Goal: Task Accomplishment & Management: Use online tool/utility

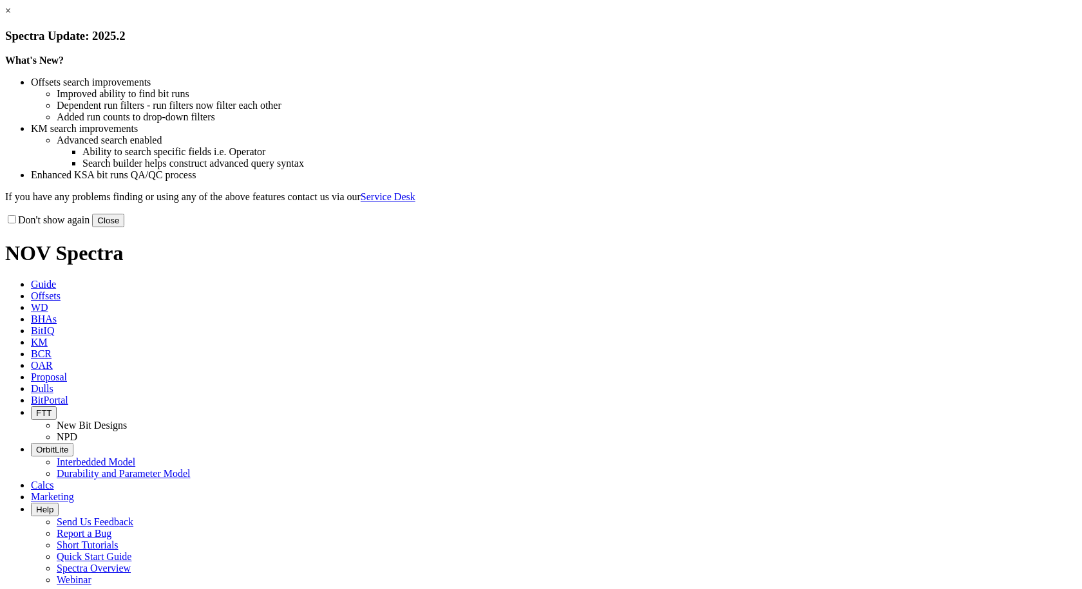
click at [124, 227] on button "Close" at bounding box center [108, 221] width 32 height 14
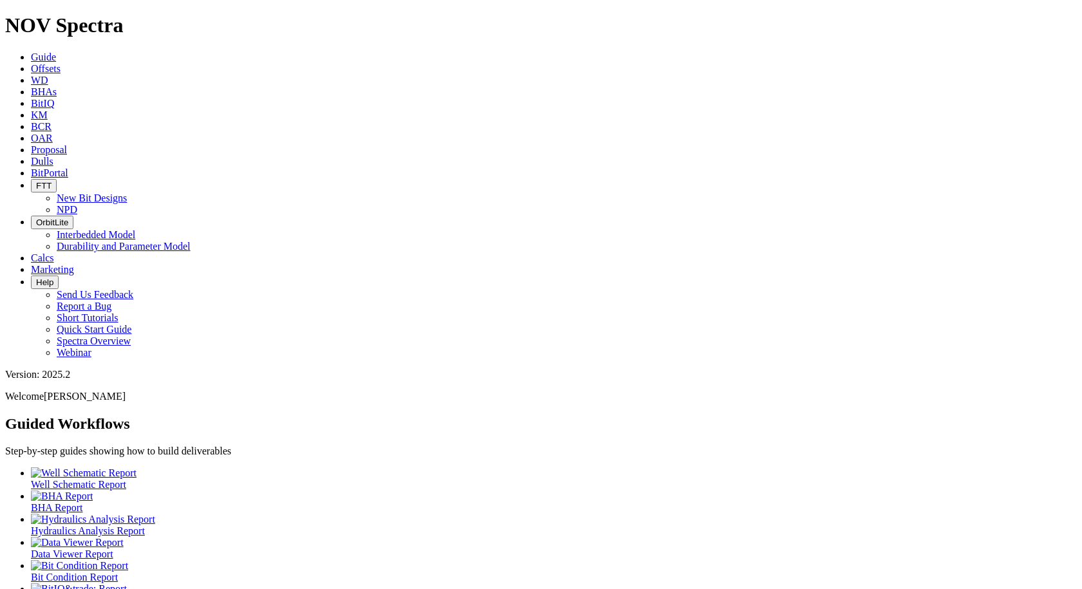
click at [61, 63] on span "Offsets" at bounding box center [46, 68] width 30 height 11
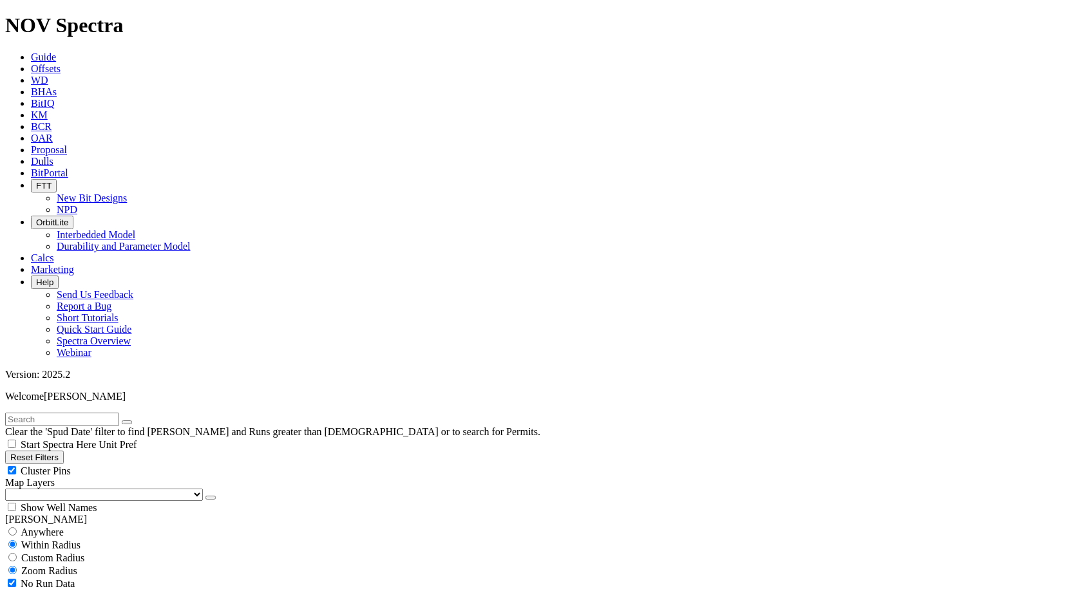
click at [119, 413] on input "text" at bounding box center [62, 420] width 114 height 14
type input "a311838"
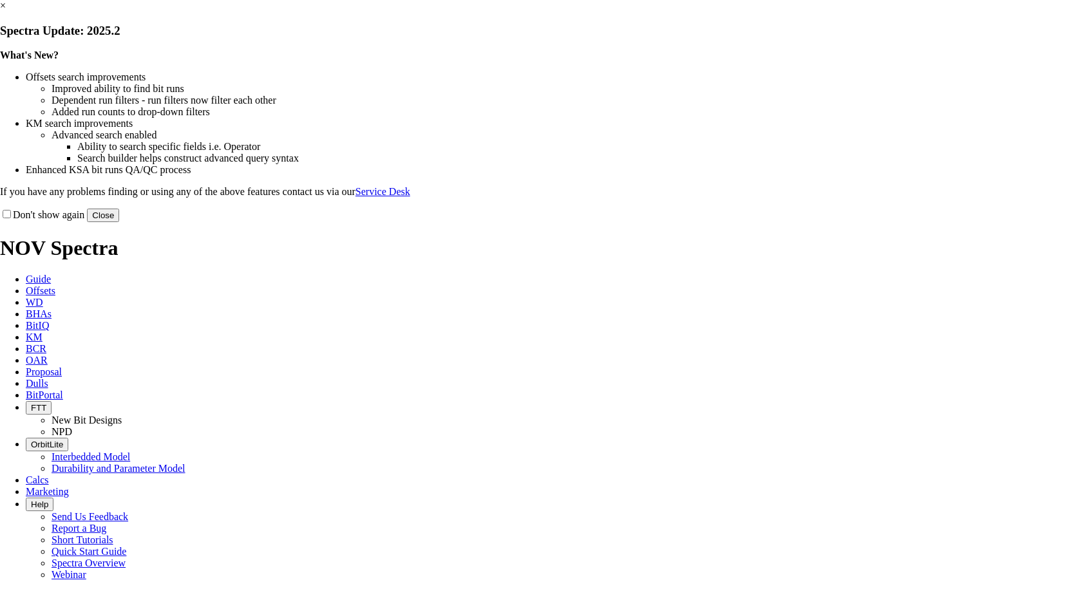
click at [119, 222] on button "Close" at bounding box center [103, 216] width 32 height 14
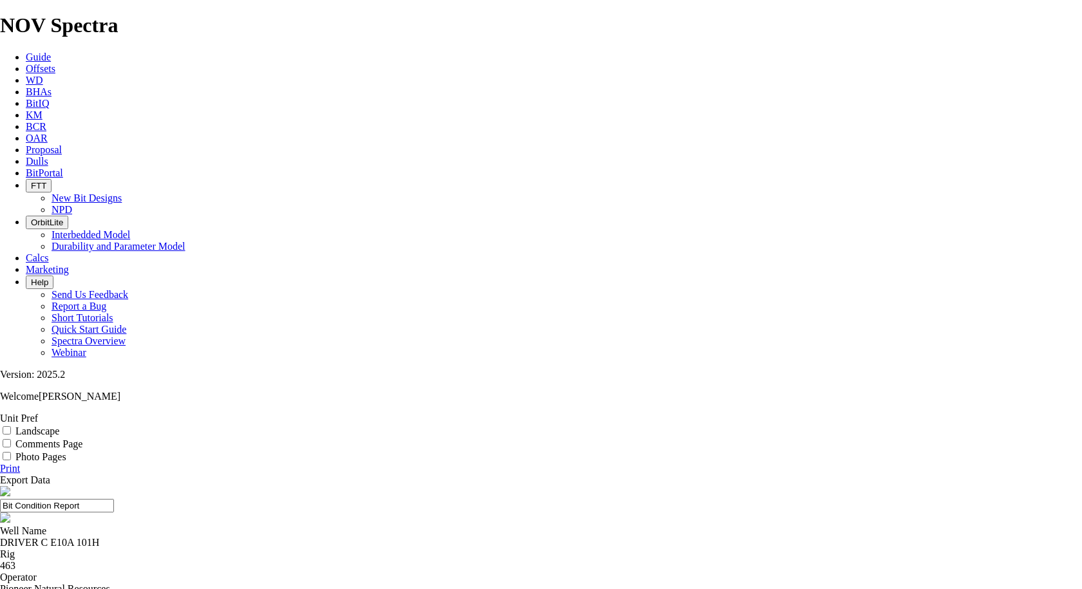
click at [114, 499] on input "Bit Condition Report" at bounding box center [57, 506] width 114 height 14
click at [48, 156] on link "Dulls" at bounding box center [37, 161] width 23 height 11
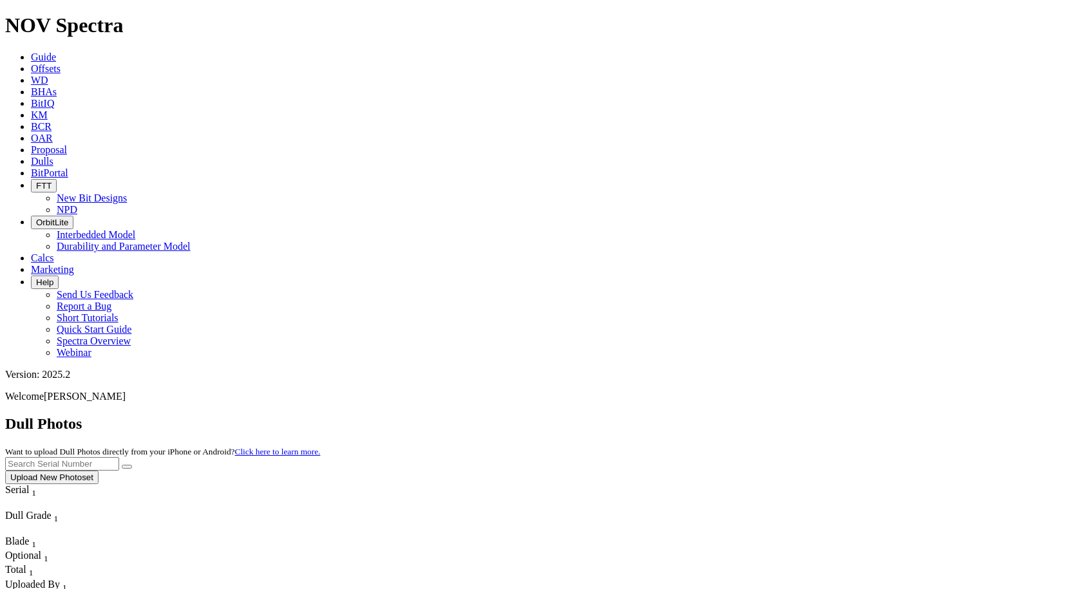
click at [119, 457] on input "text" at bounding box center [62, 464] width 114 height 14
type input "a311838"
click at [132, 465] on button "submit" at bounding box center [127, 467] width 10 height 4
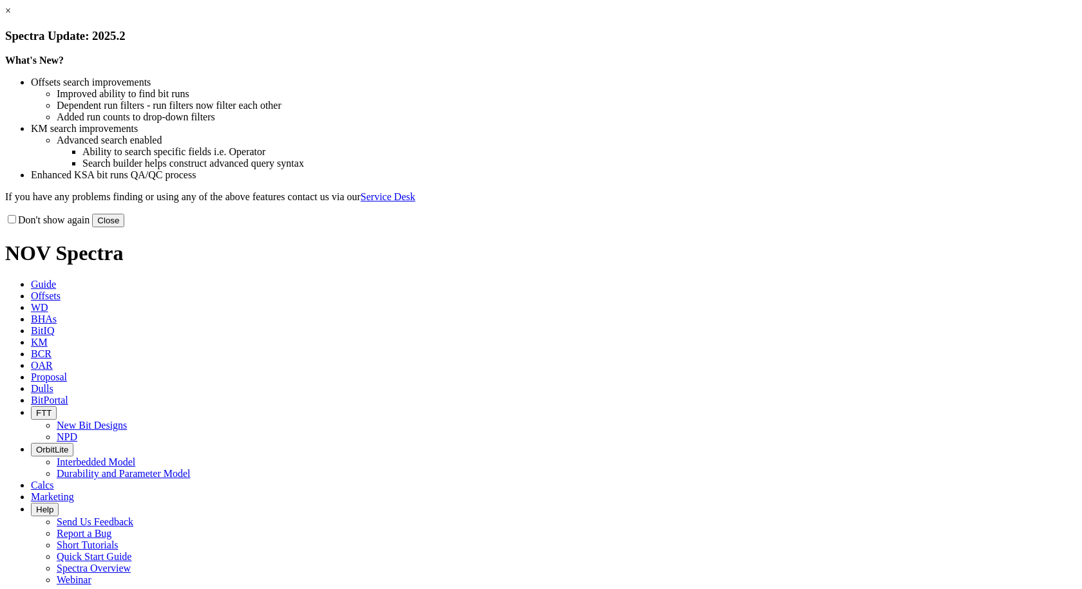
click at [124, 227] on button "Close" at bounding box center [108, 221] width 32 height 14
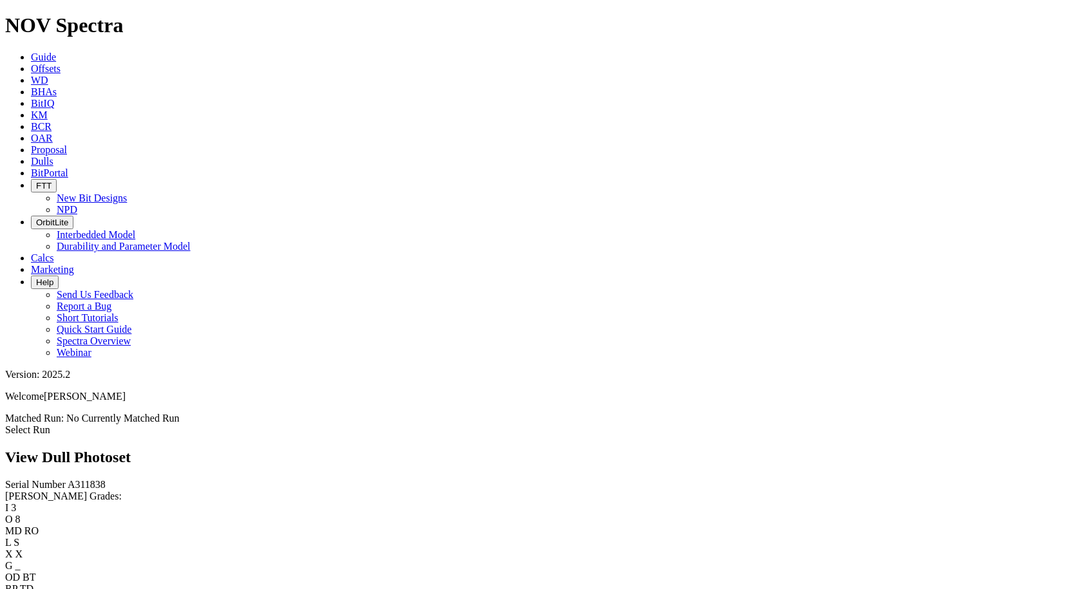
click at [50, 424] on link "Select Run" at bounding box center [27, 429] width 45 height 11
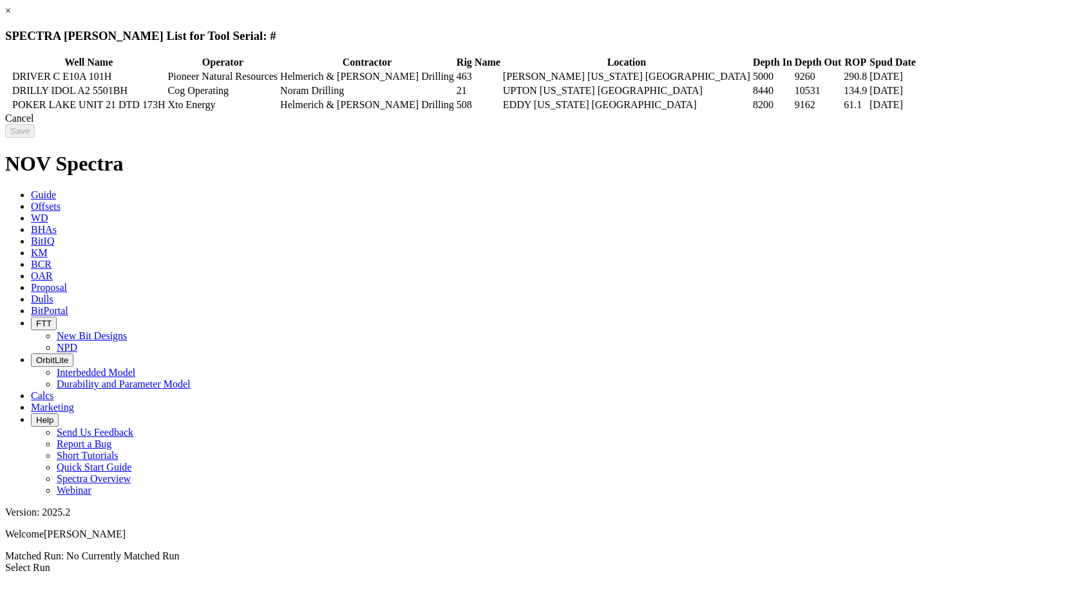
click at [10, 73] on td at bounding box center [8, 76] width 4 height 13
click at [35, 138] on input "Save" at bounding box center [20, 131] width 30 height 14
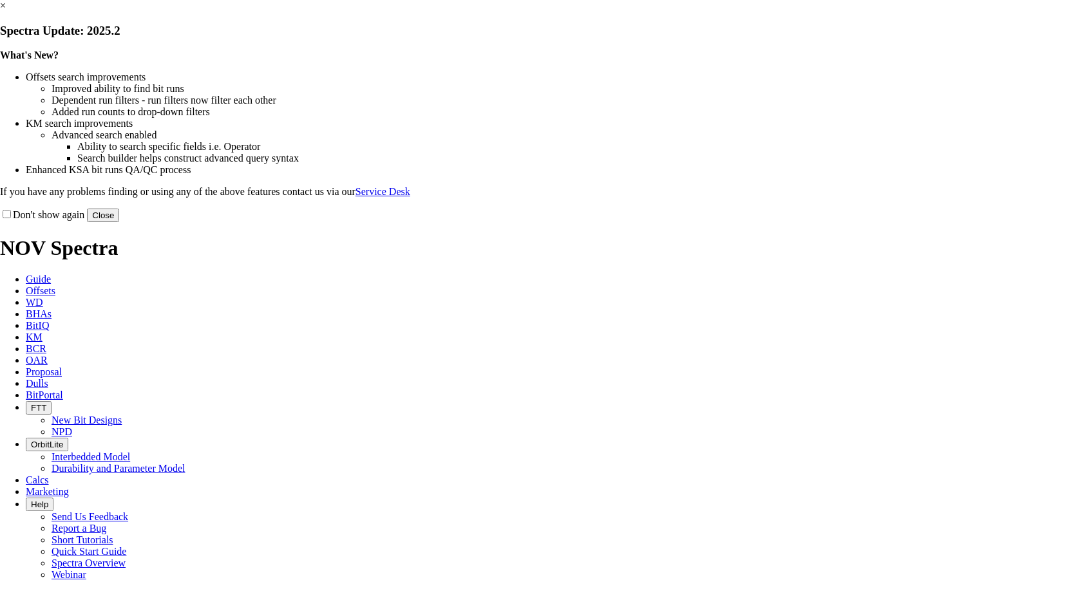
click at [119, 222] on button "Close" at bounding box center [103, 216] width 32 height 14
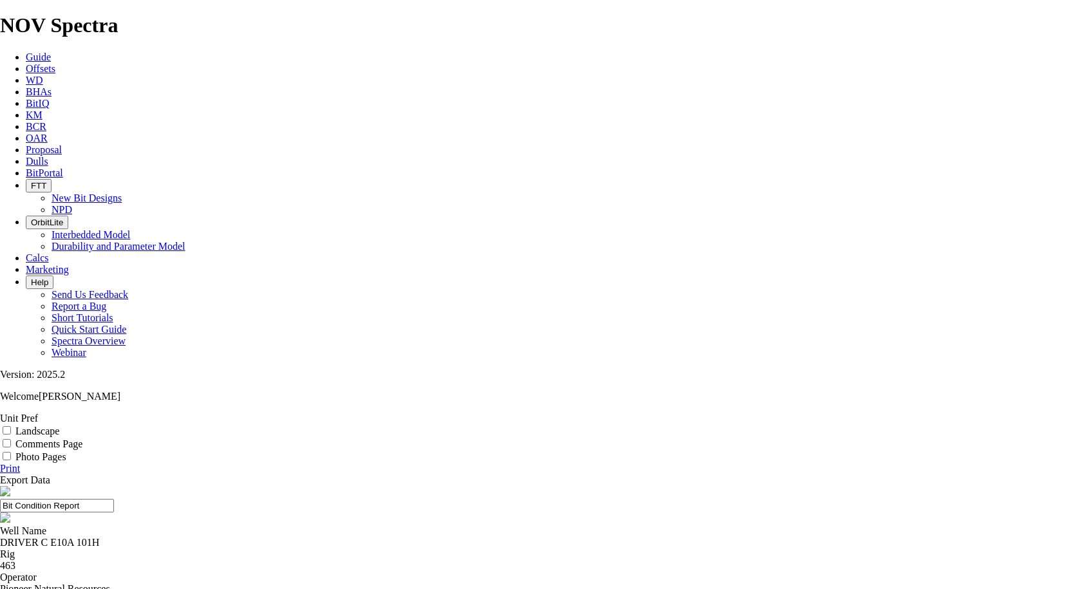
click at [11, 426] on input "Landscape" at bounding box center [7, 430] width 8 height 8
checkbox input "true"
click at [11, 439] on input "Comments Page" at bounding box center [7, 443] width 8 height 8
checkbox input "true"
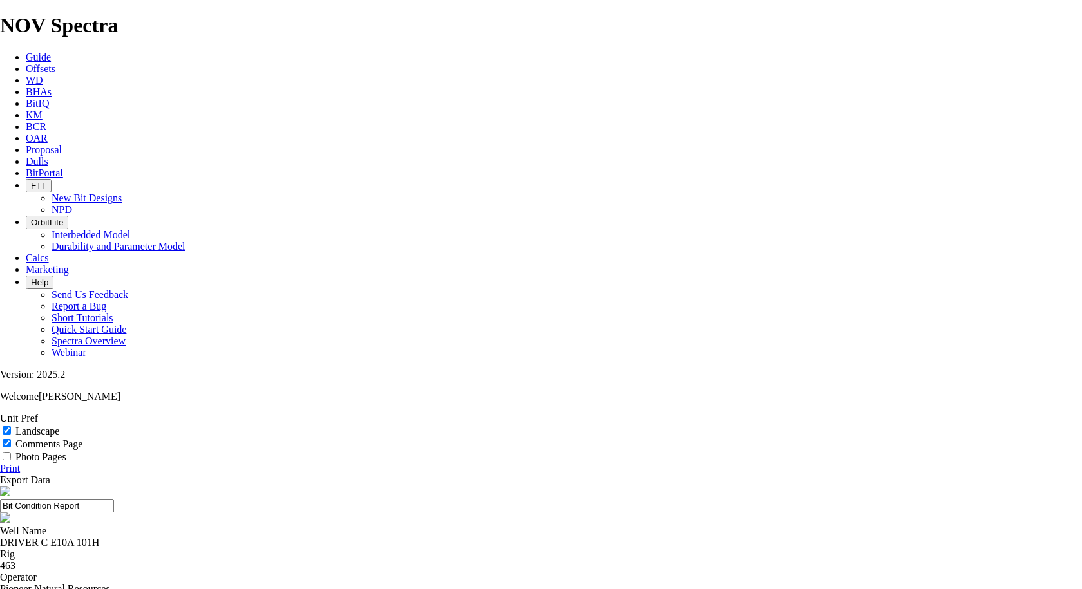
type textarea "Severe ring out along the gauge, leading to the breakage of a secondary blade d…"
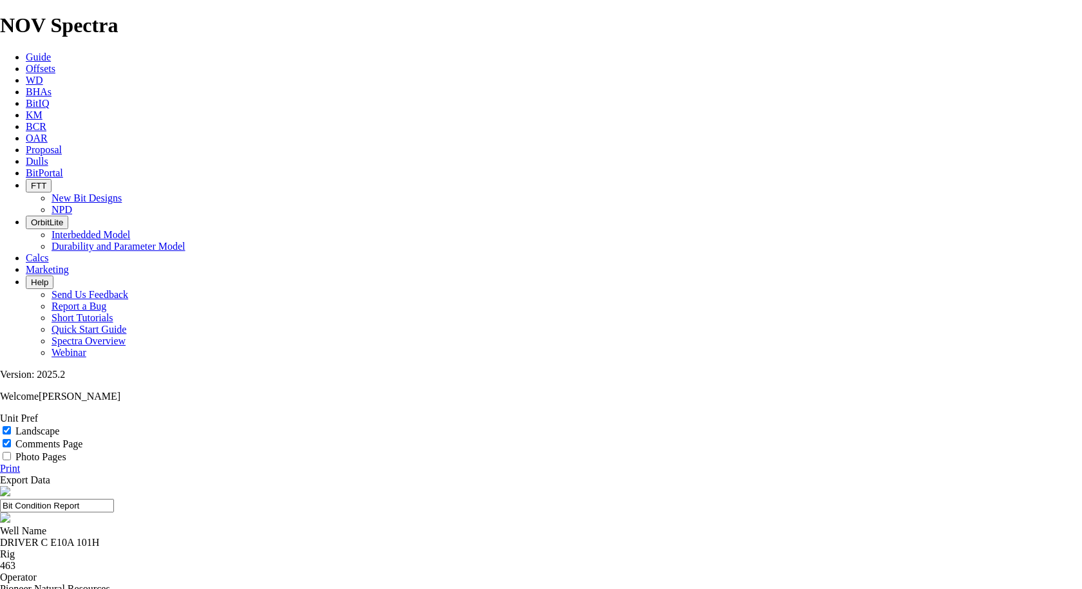
click at [20, 463] on link "Print" at bounding box center [10, 468] width 20 height 11
